Goal: Transaction & Acquisition: Purchase product/service

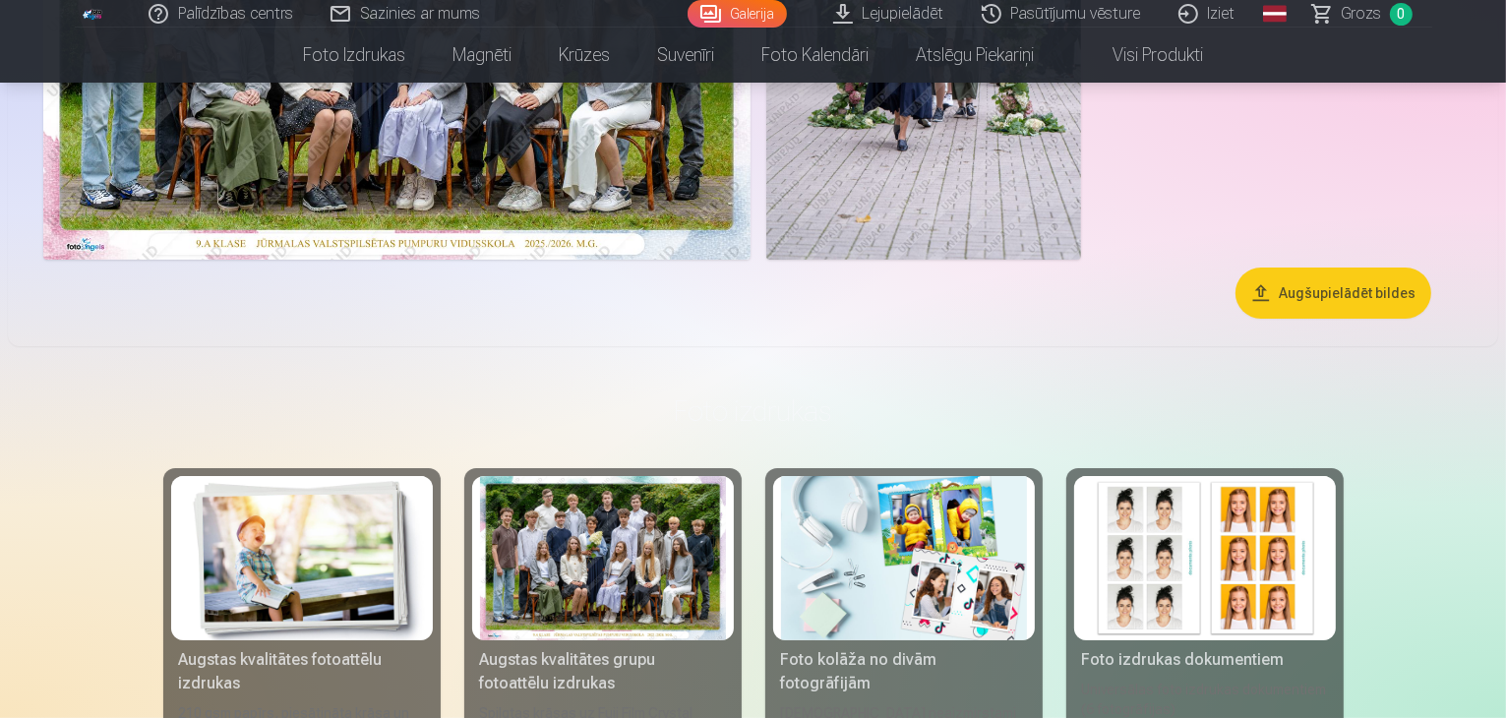
scroll to position [492, 0]
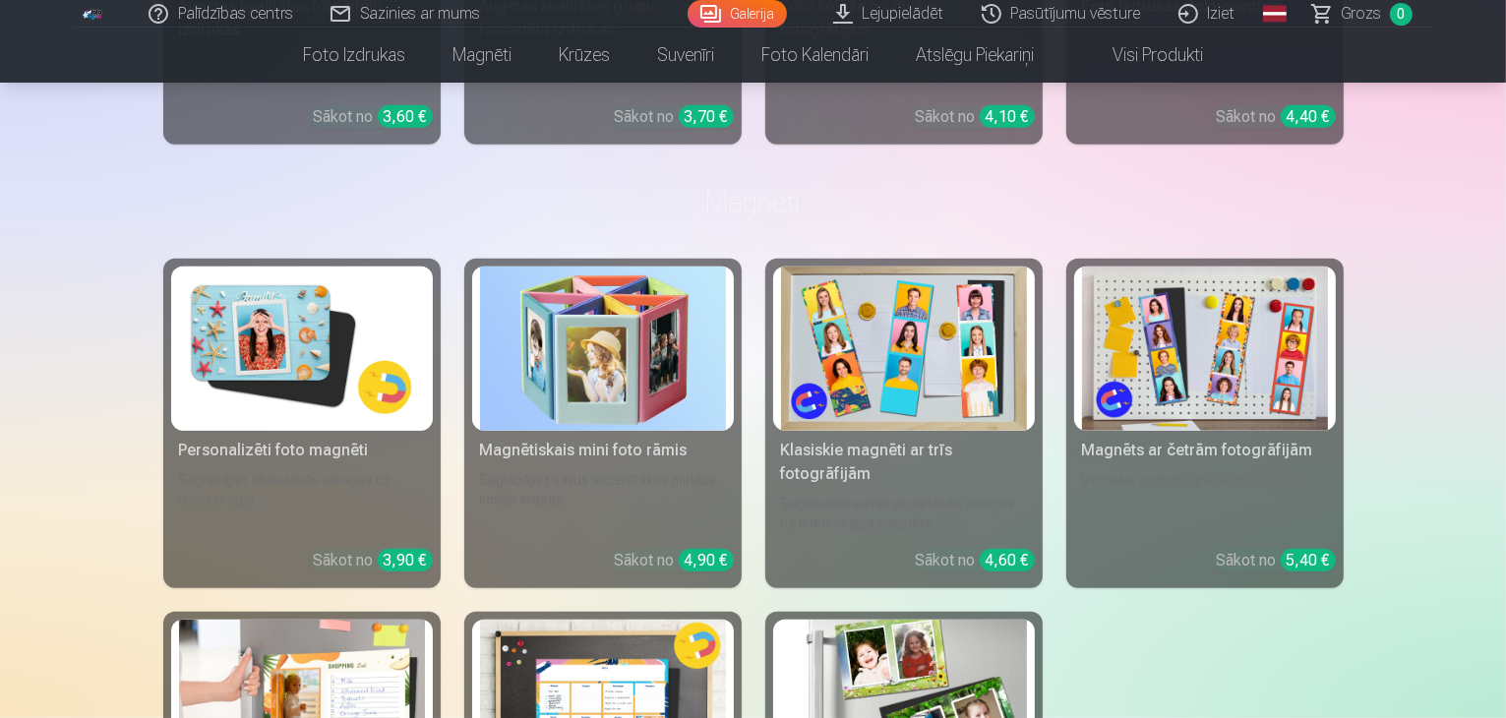
scroll to position [885, 0]
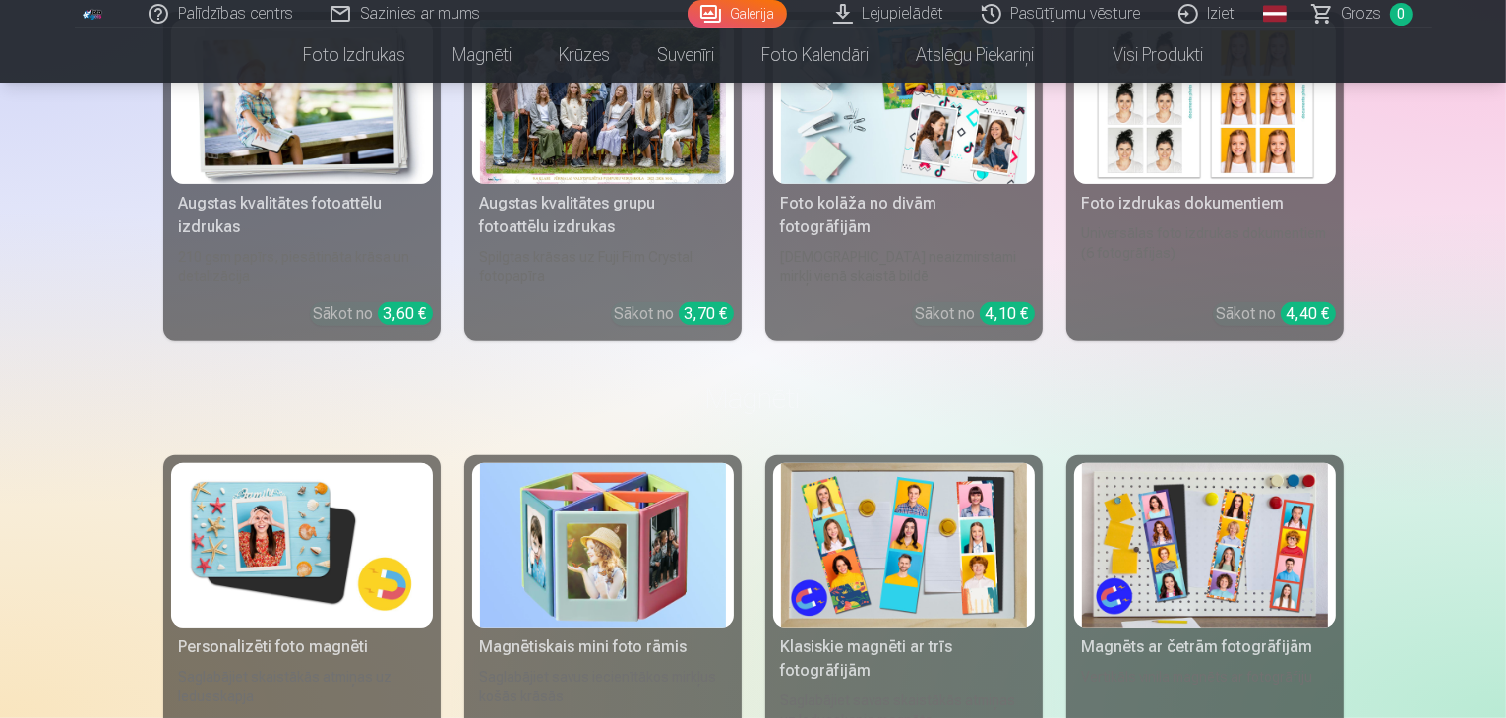
click at [663, 184] on div at bounding box center [603, 102] width 246 height 164
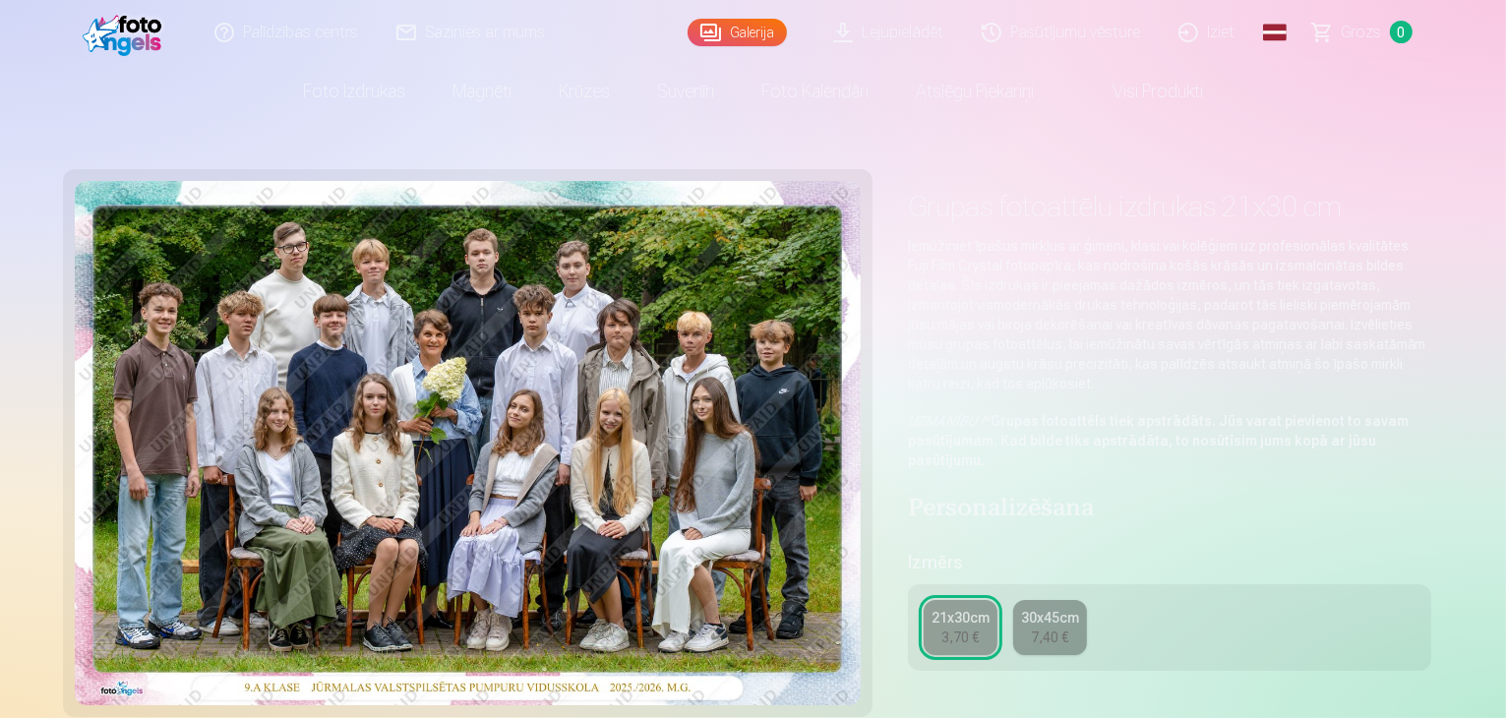
scroll to position [295, 0]
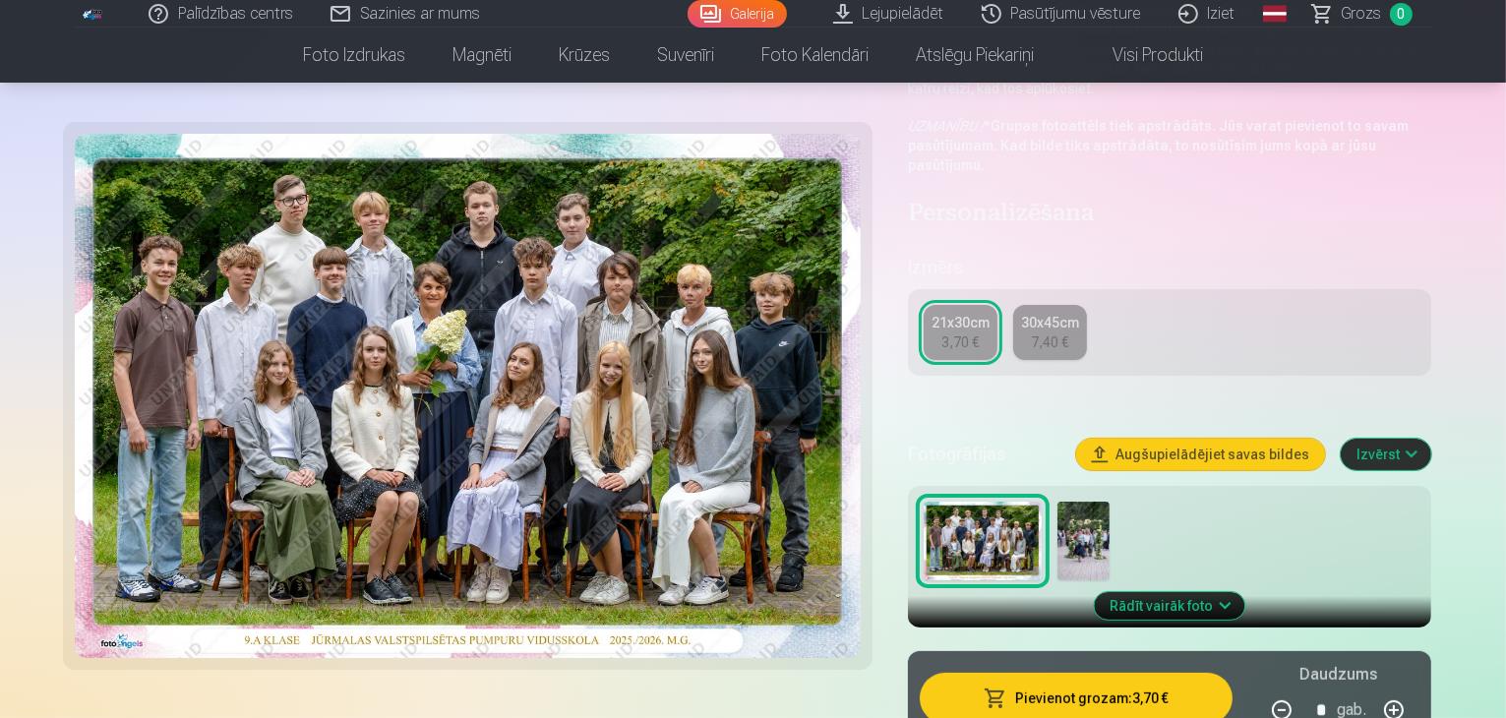
click at [1068, 333] on div "7,40 €" at bounding box center [1049, 343] width 37 height 20
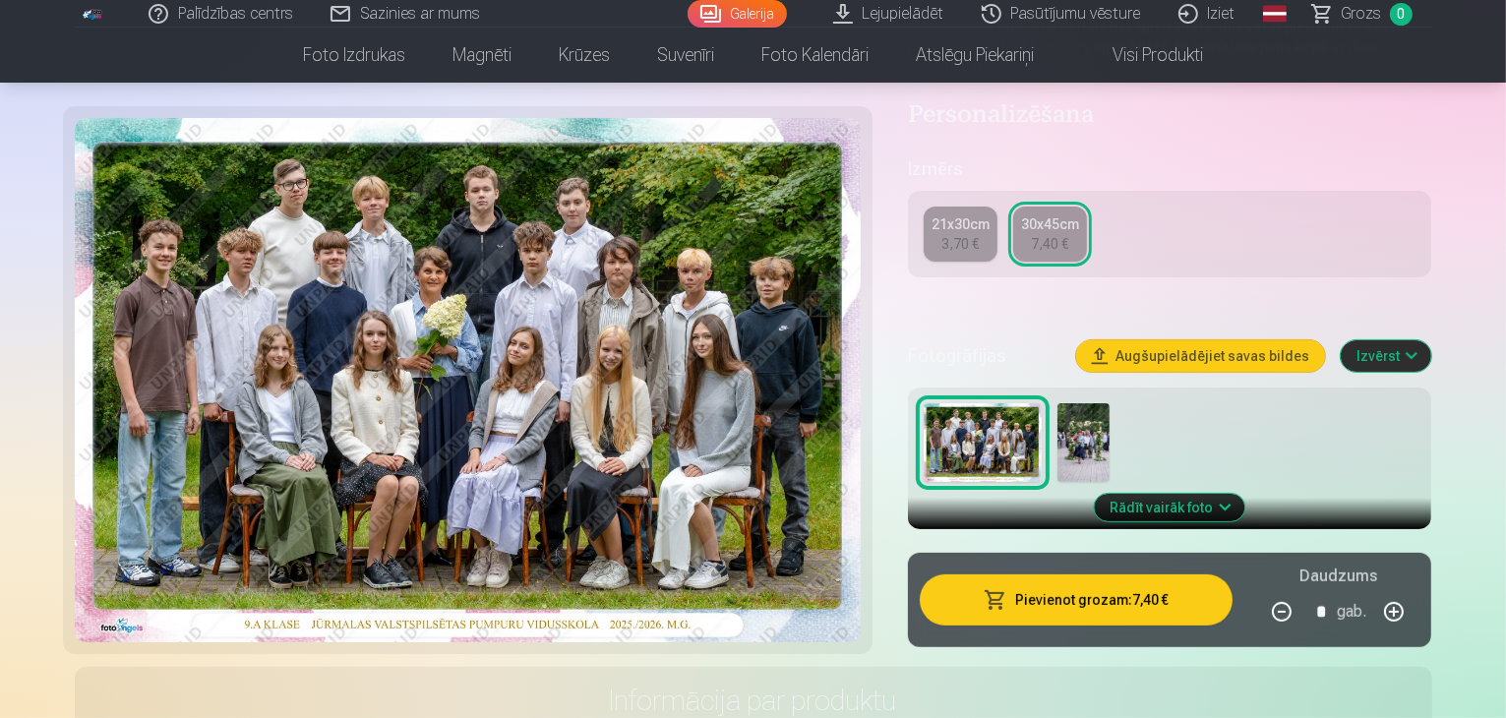
scroll to position [197, 0]
